Goal: Transaction & Acquisition: Purchase product/service

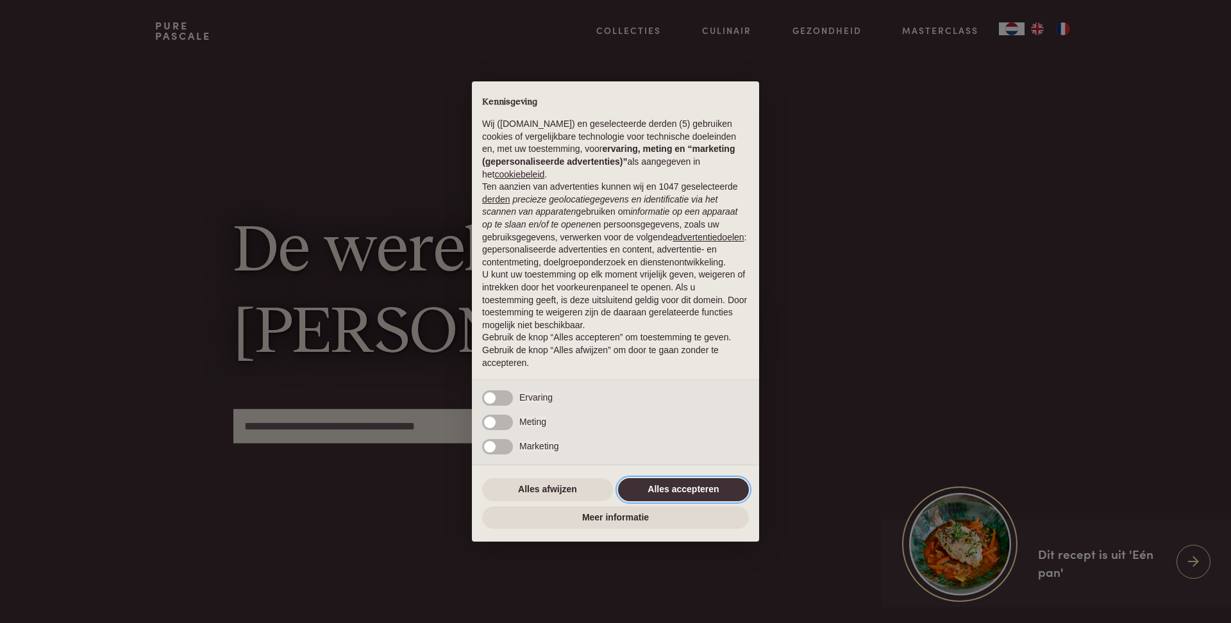
click at [638, 492] on button "Alles accepteren" at bounding box center [683, 489] width 131 height 23
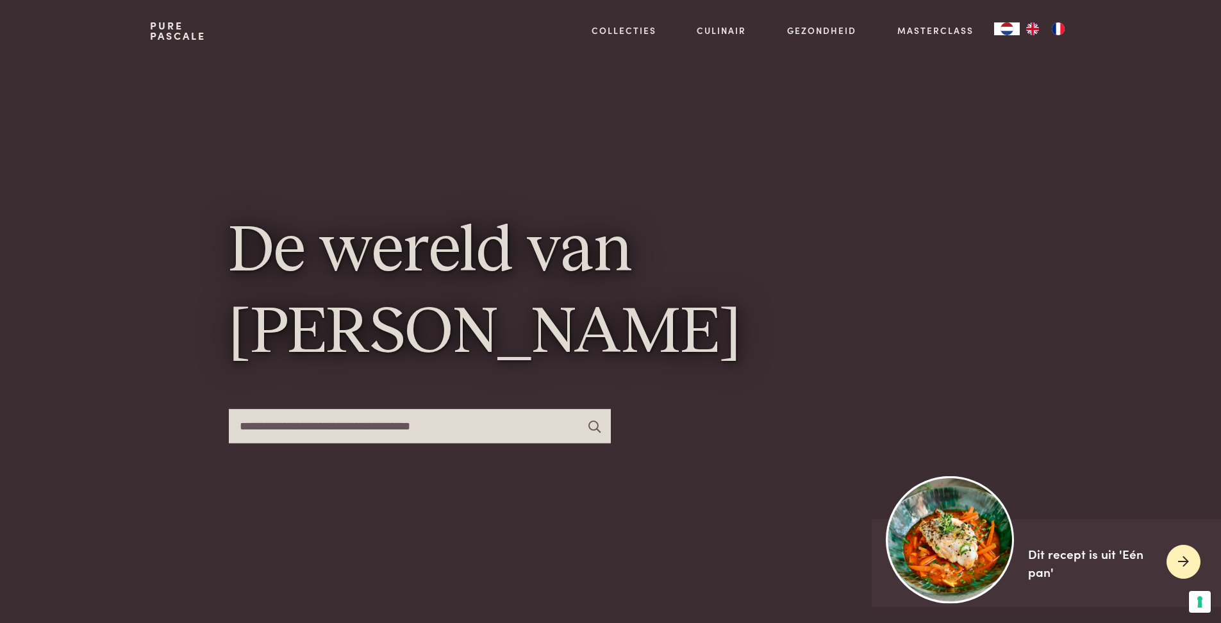
click at [1056, 558] on div "Dit recept is uit 'Eén pan'" at bounding box center [1092, 563] width 128 height 37
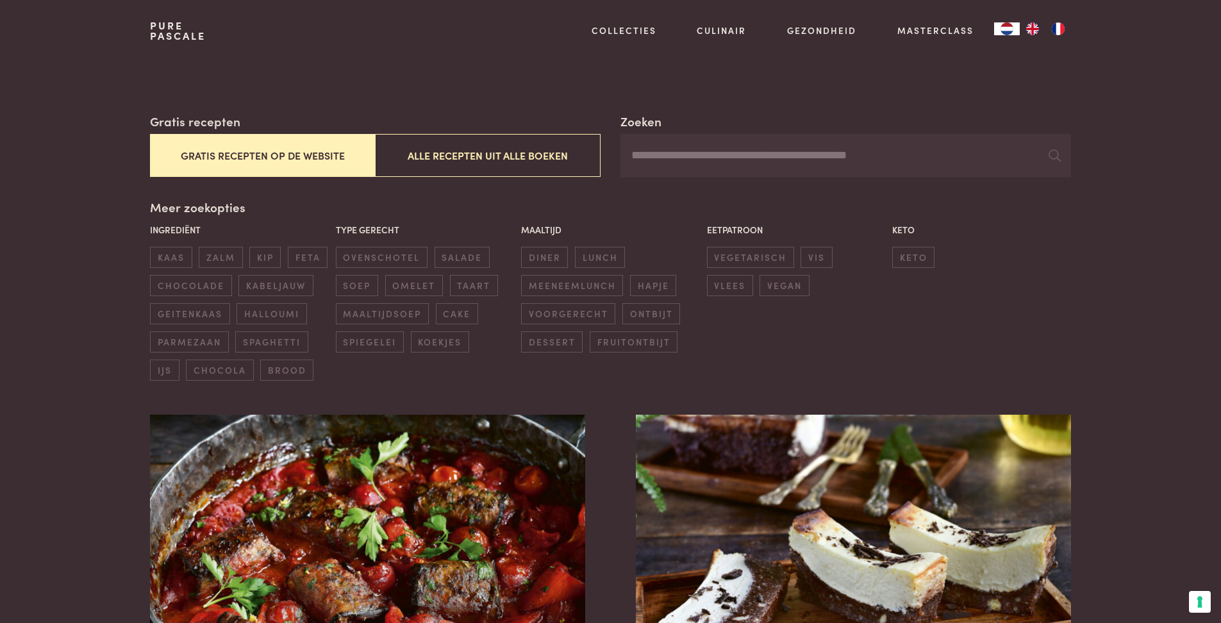
scroll to position [429, 0]
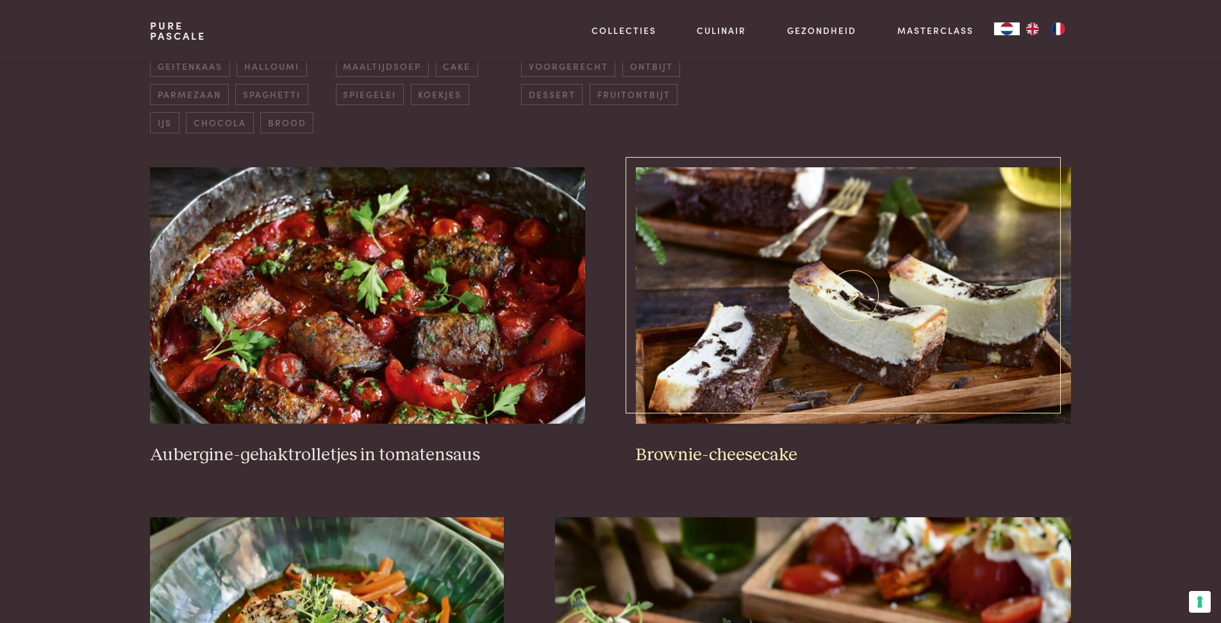
click at [851, 418] on img at bounding box center [853, 295] width 435 height 256
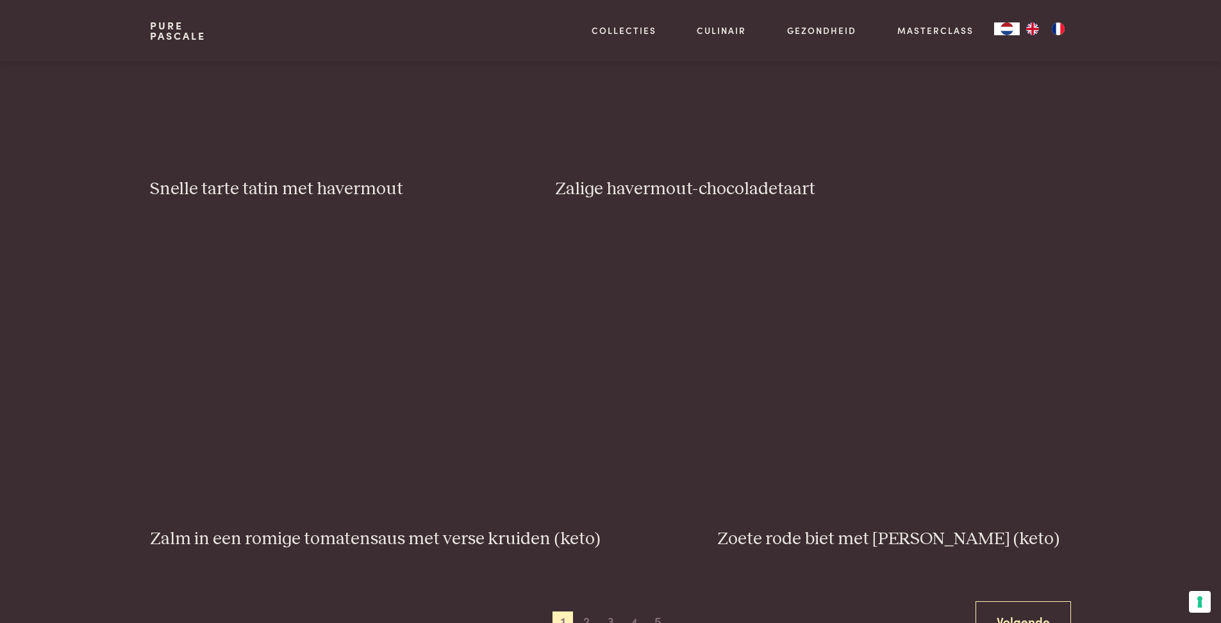
scroll to position [2387, 0]
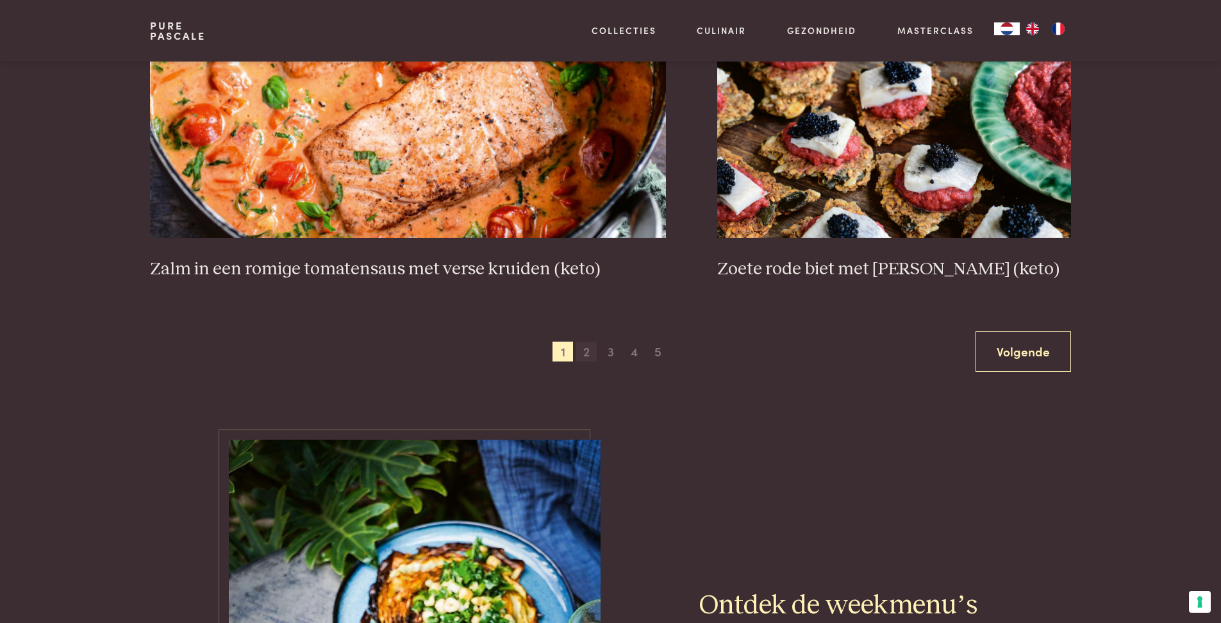
click at [585, 355] on span "2" at bounding box center [586, 352] width 21 height 21
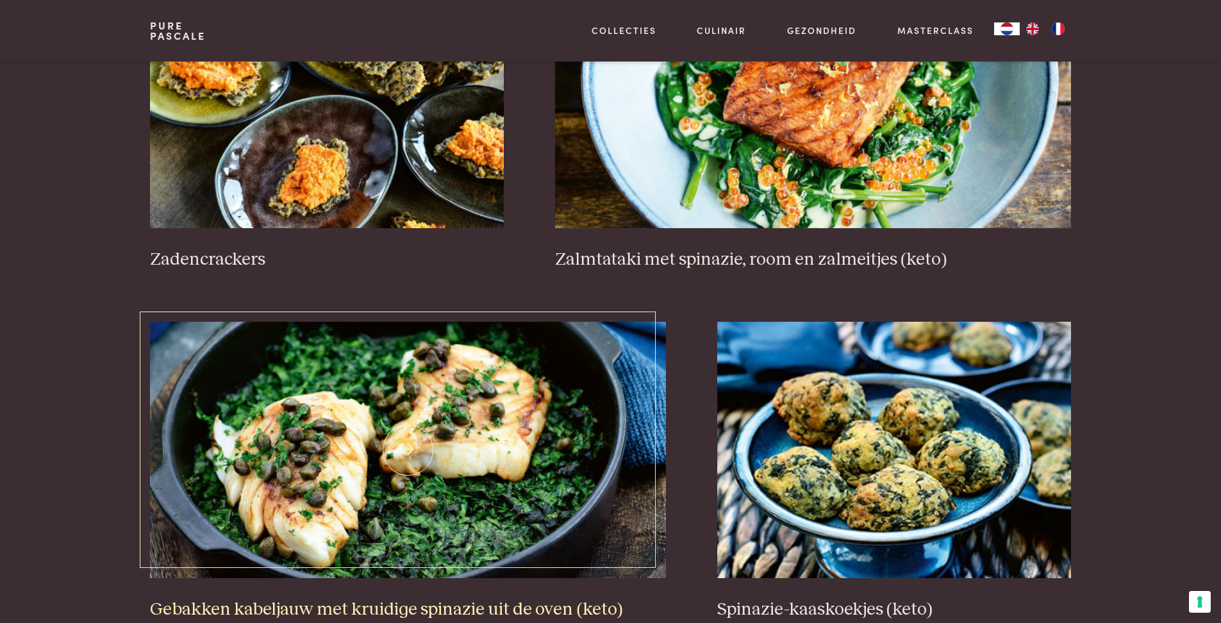
scroll to position [2247, 0]
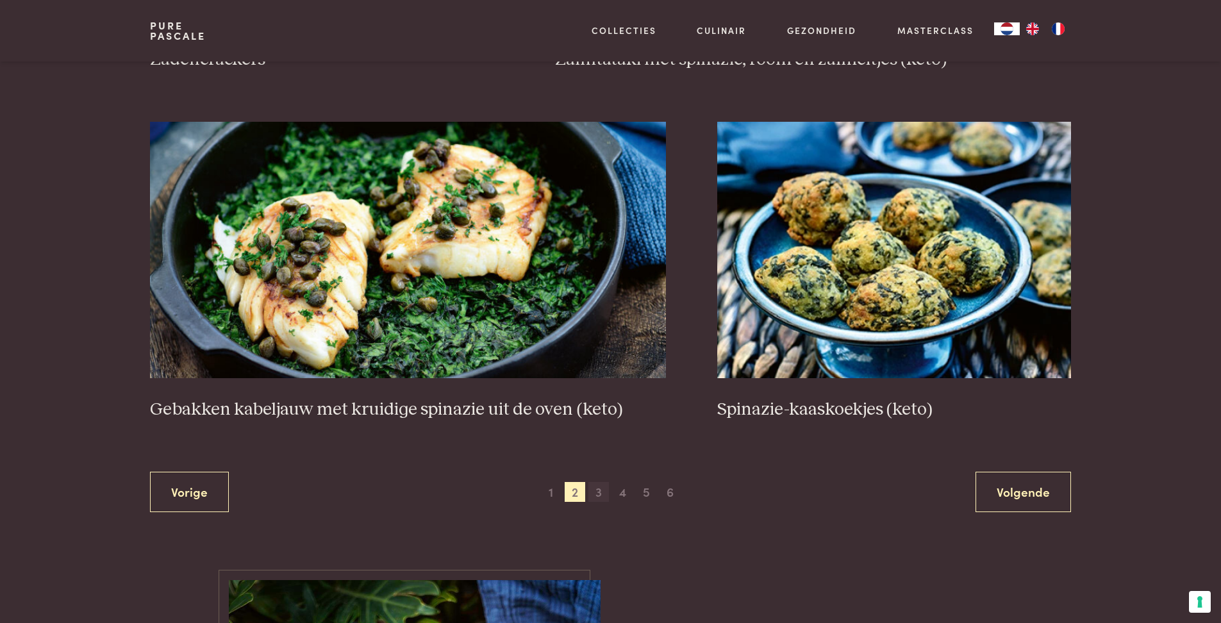
click at [596, 493] on span "3" at bounding box center [598, 492] width 21 height 21
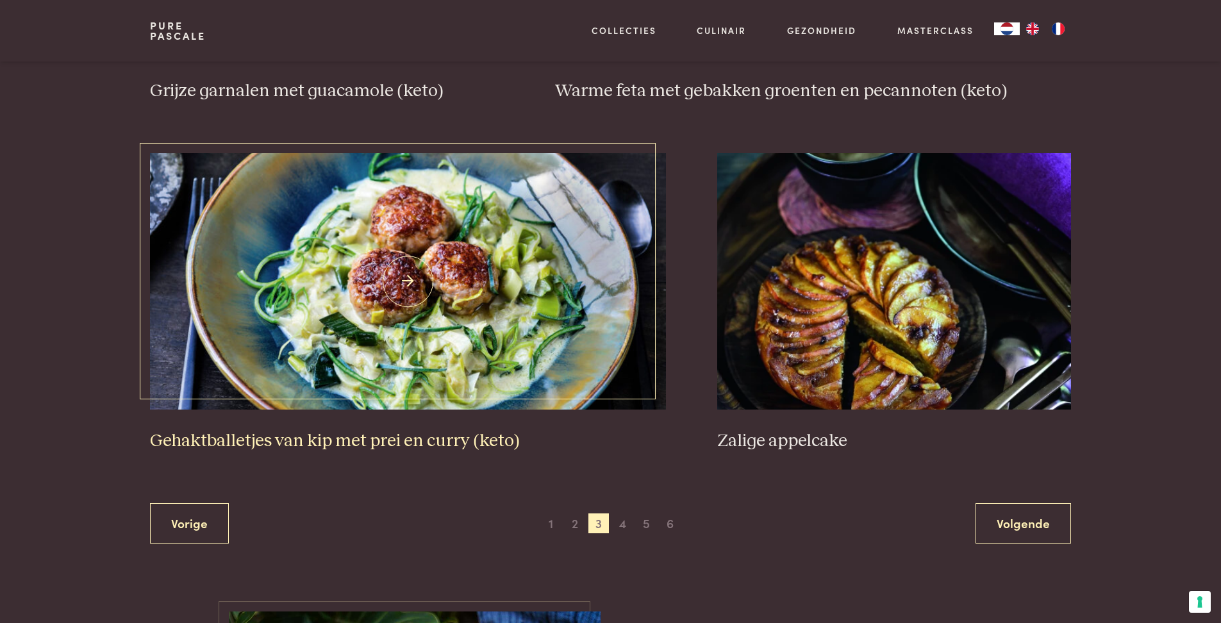
scroll to position [2419, 0]
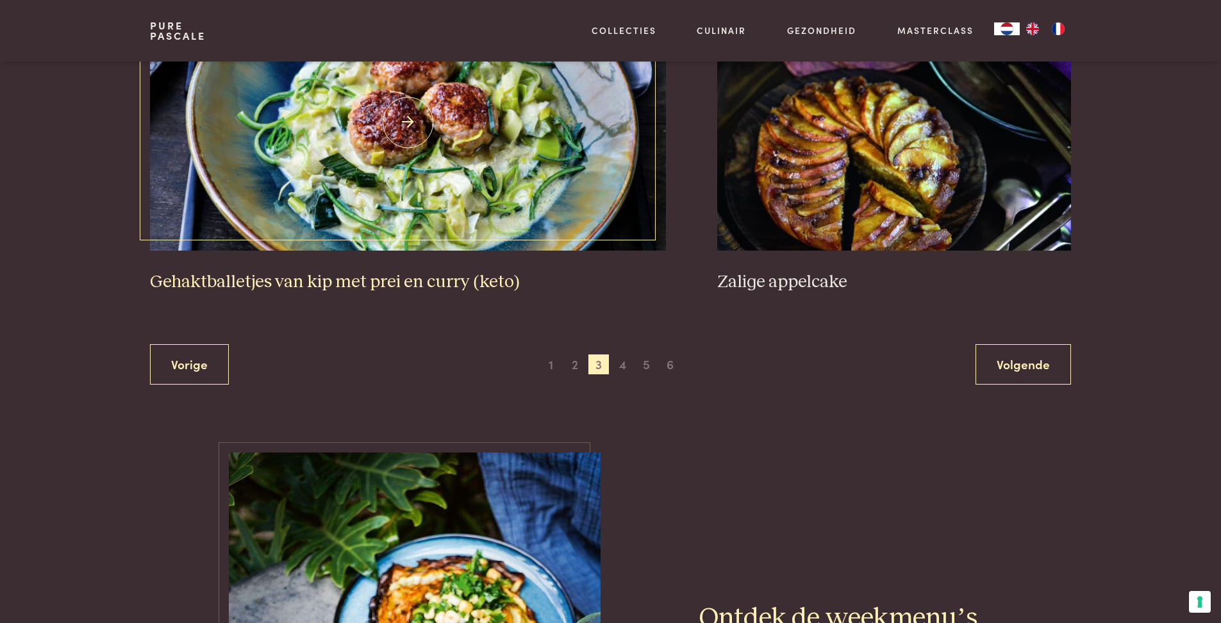
click at [444, 194] on img at bounding box center [408, 122] width 516 height 256
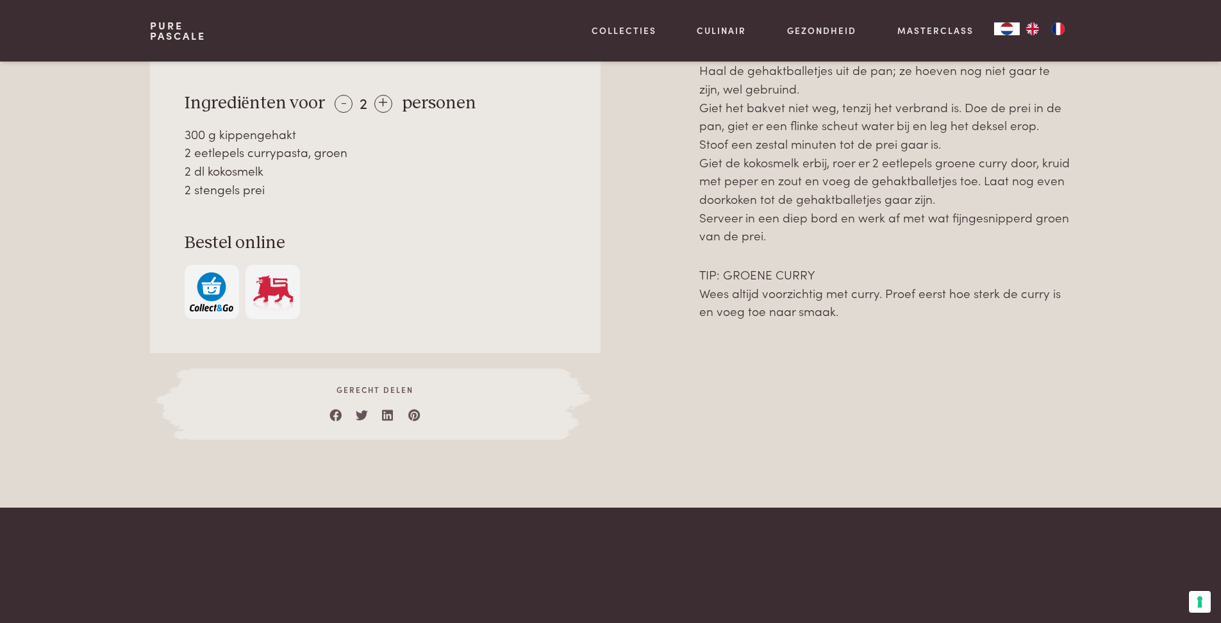
scroll to position [601, 0]
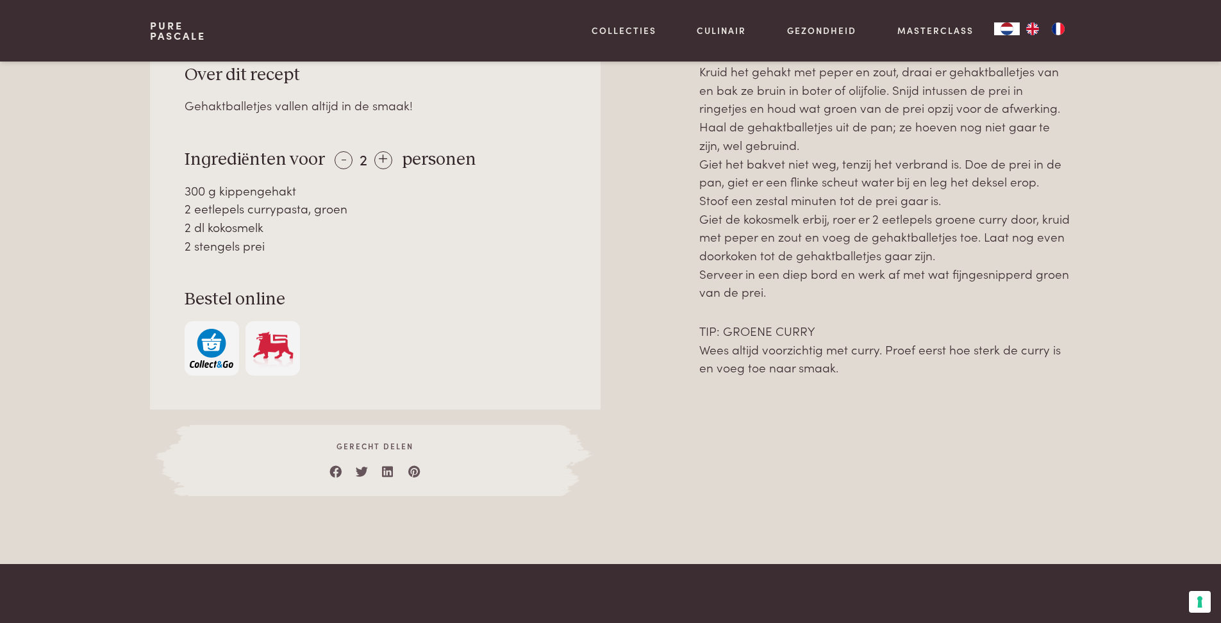
click at [276, 344] on img at bounding box center [273, 348] width 44 height 39
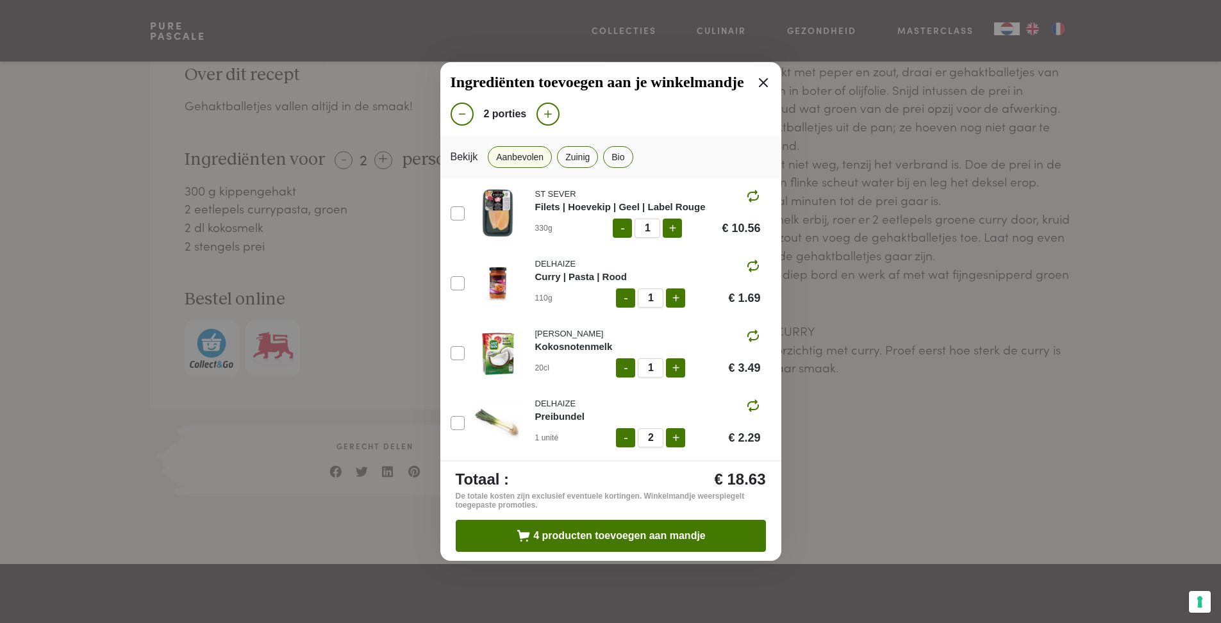
scroll to position [6, 0]
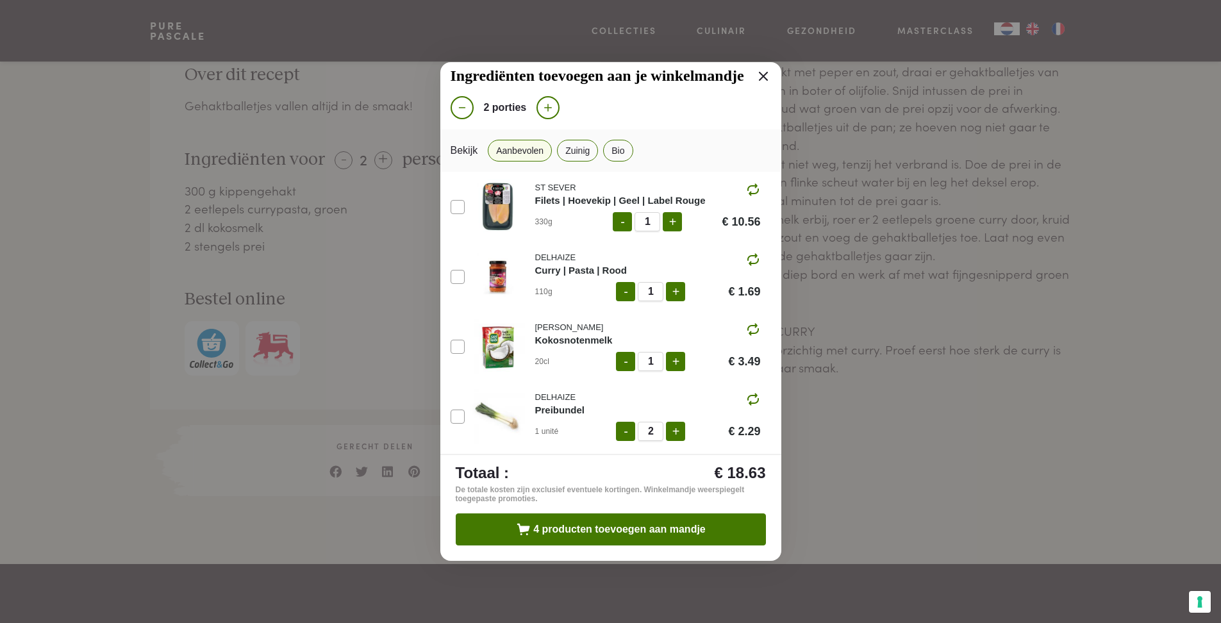
click at [907, 410] on div "Ingrediënten toevoegen aan je winkelmandje 2 porties Bekijk Aanbevolen Zuinig B…" at bounding box center [610, 311] width 1221 height 623
click at [901, 411] on div "Ingrediënten toevoegen aan je winkelmandje 2 porties Bekijk Aanbevolen Zuinig B…" at bounding box center [610, 311] width 1221 height 623
click at [759, 75] on icon at bounding box center [763, 76] width 15 height 15
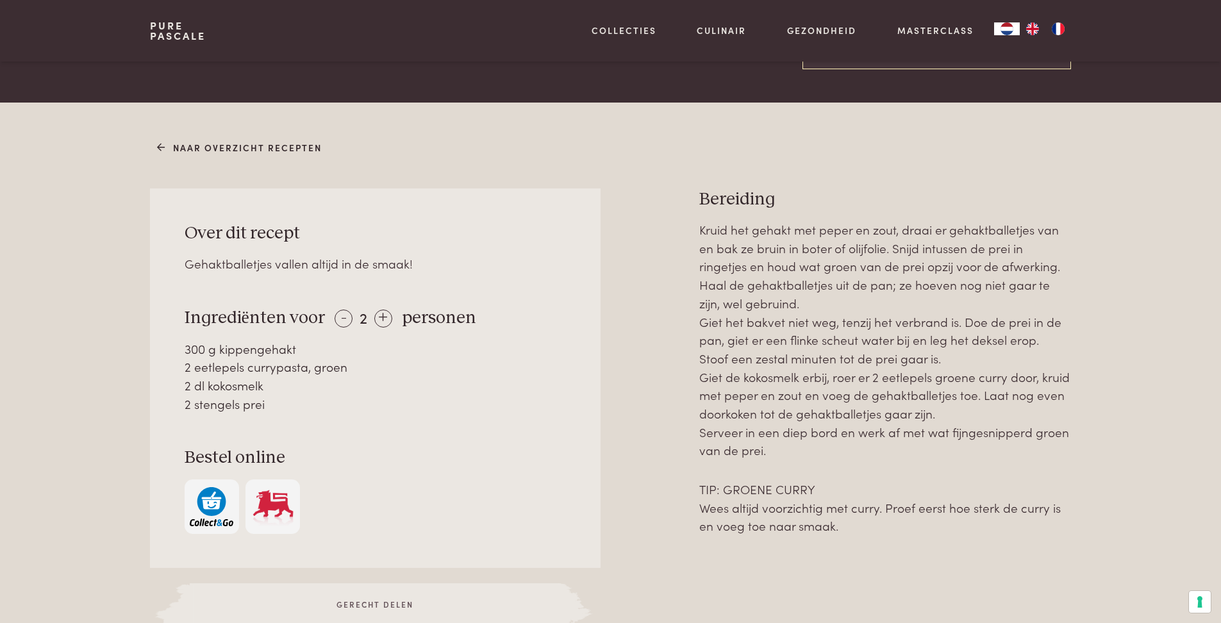
scroll to position [444, 0]
click at [267, 505] on img at bounding box center [273, 505] width 44 height 39
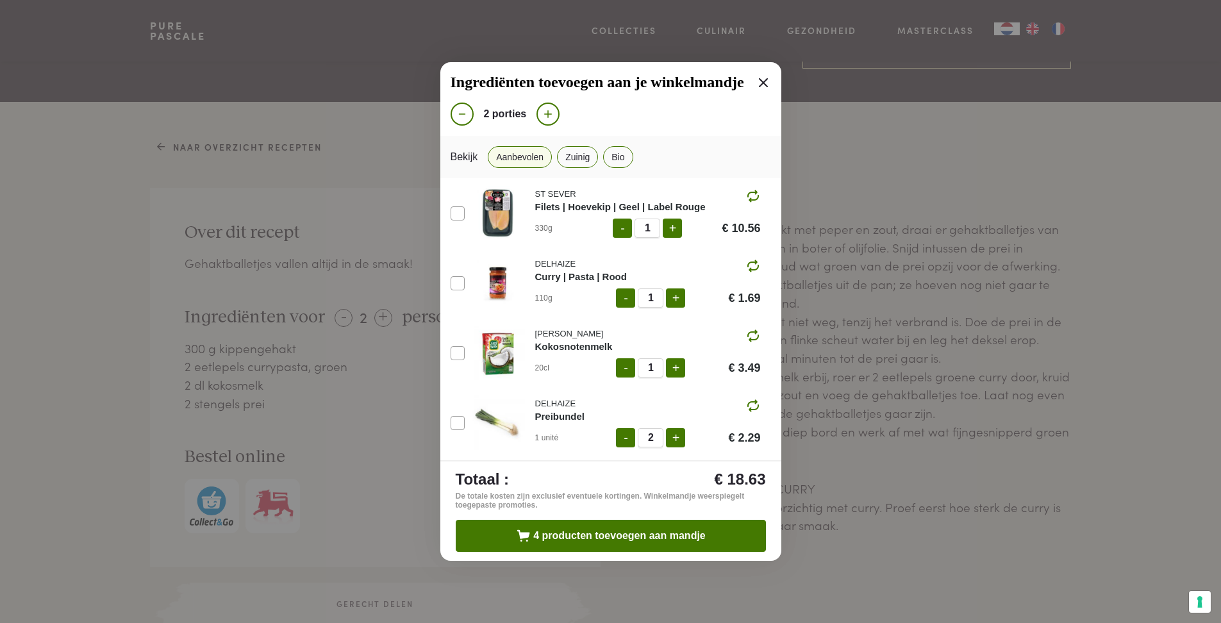
scroll to position [6, 0]
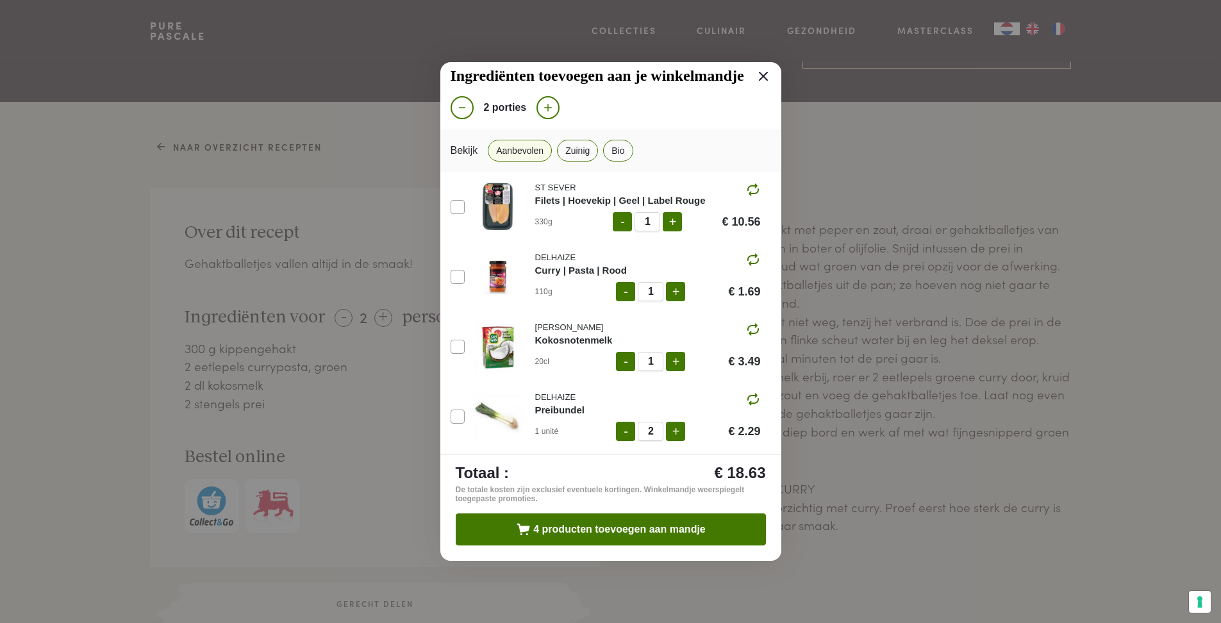
click at [934, 565] on div "Ingrediënten toevoegen aan je winkelmandje 2 porties Bekijk Aanbevolen Zuinig B…" at bounding box center [610, 311] width 1221 height 623
click at [756, 70] on icon at bounding box center [763, 76] width 15 height 15
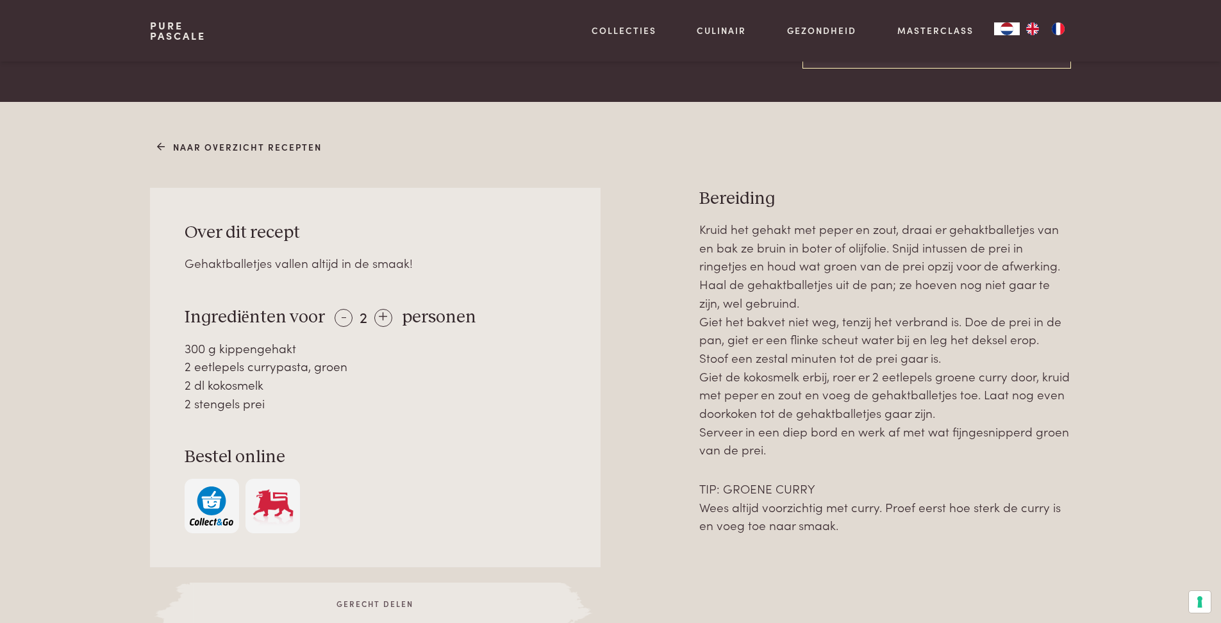
click at [203, 495] on img "button" at bounding box center [212, 505] width 44 height 39
